Goal: Entertainment & Leisure: Consume media (video, audio)

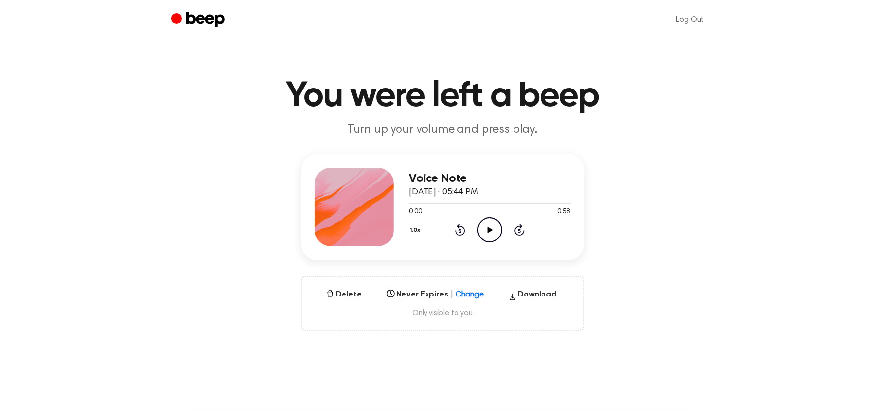
click at [490, 225] on icon "Play Audio" at bounding box center [489, 229] width 25 height 25
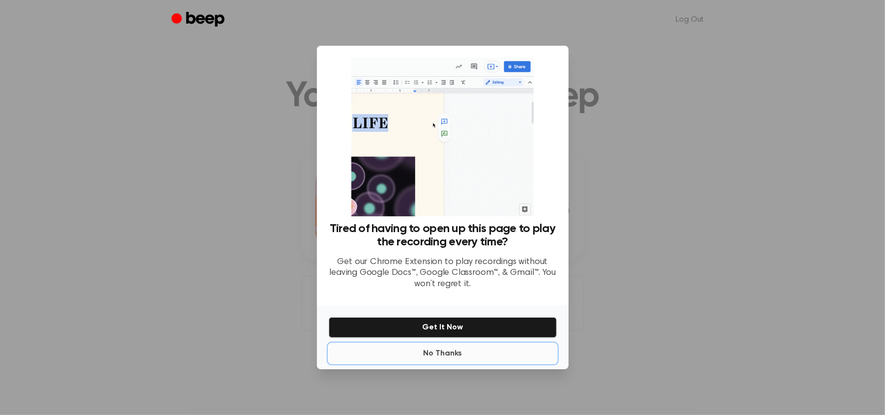
click at [465, 358] on button "No Thanks" at bounding box center [443, 353] width 228 height 20
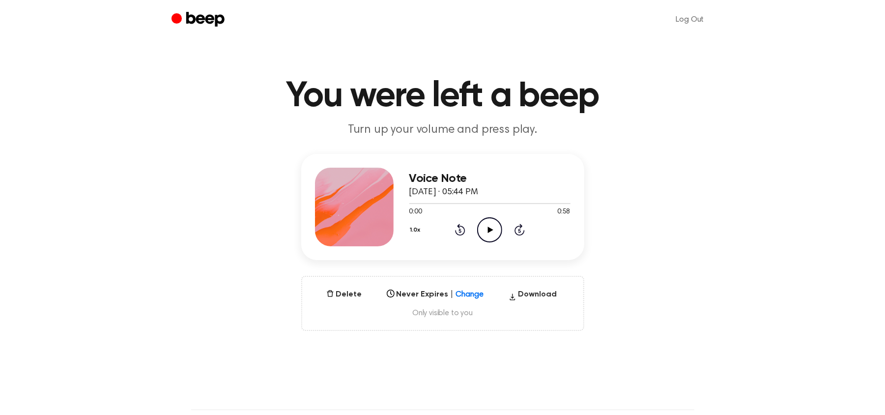
click at [490, 225] on icon "Play Audio" at bounding box center [489, 229] width 25 height 25
click at [435, 203] on div at bounding box center [489, 203] width 161 height 1
click at [489, 225] on icon "Play Audio" at bounding box center [489, 229] width 25 height 25
click at [427, 200] on div at bounding box center [489, 203] width 161 height 8
click at [686, 249] on div "Voice Note [DATE] · 06:00 PM 0:18 1:10 Your browser does not support the [objec…" at bounding box center [442, 242] width 861 height 177
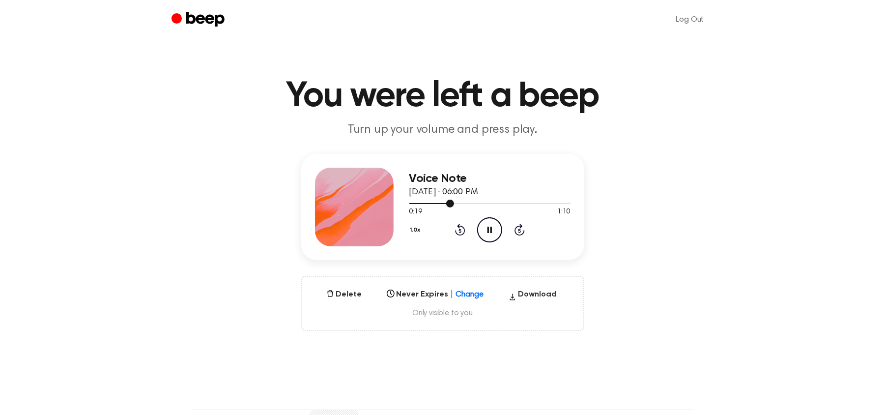
click at [532, 201] on div at bounding box center [489, 203] width 161 height 8
click at [520, 203] on div at bounding box center [478, 203] width 139 height 1
click at [494, 230] on icon "Play Audio" at bounding box center [489, 229] width 25 height 25
